Goal: Information Seeking & Learning: Learn about a topic

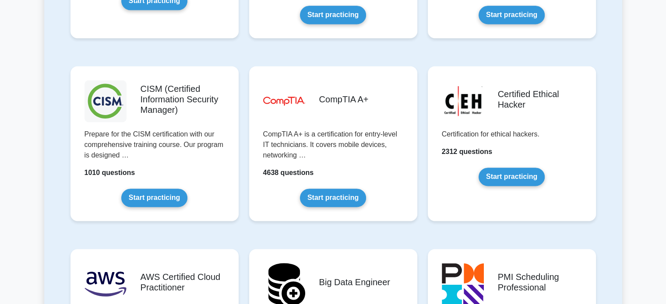
scroll to position [1286, 0]
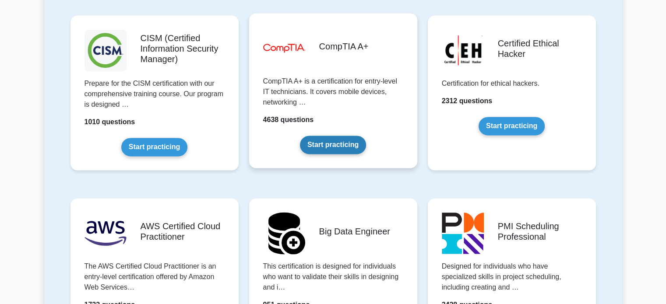
click at [347, 139] on link "Start practicing" at bounding box center [333, 145] width 66 height 18
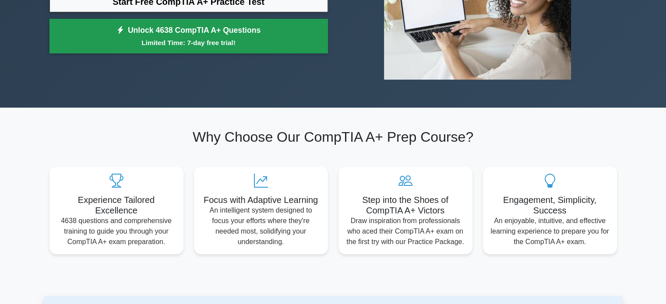
scroll to position [127, 0]
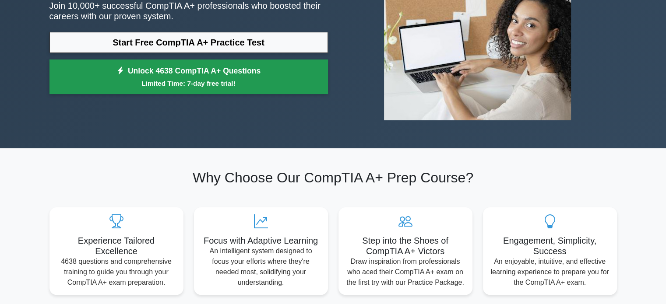
click at [241, 46] on link "Start Free CompTIA A+ Practice Test" at bounding box center [188, 42] width 278 height 21
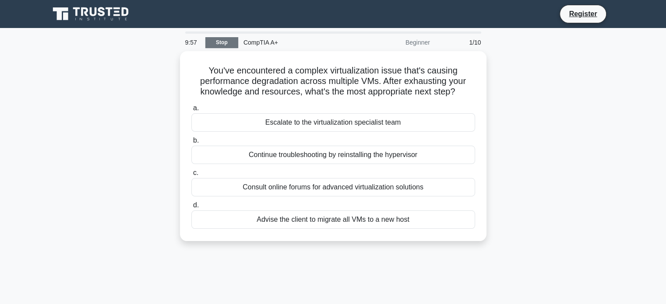
click at [212, 40] on link "Stop" at bounding box center [221, 42] width 33 height 11
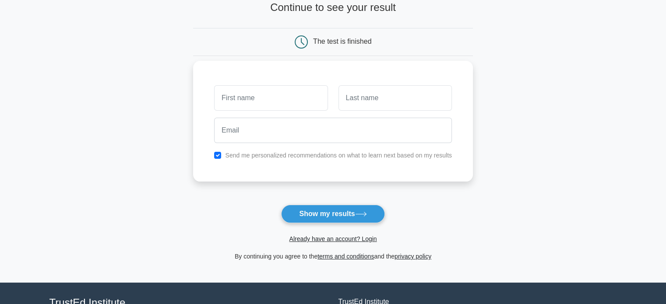
scroll to position [21, 0]
